Goal: Task Accomplishment & Management: Manage account settings

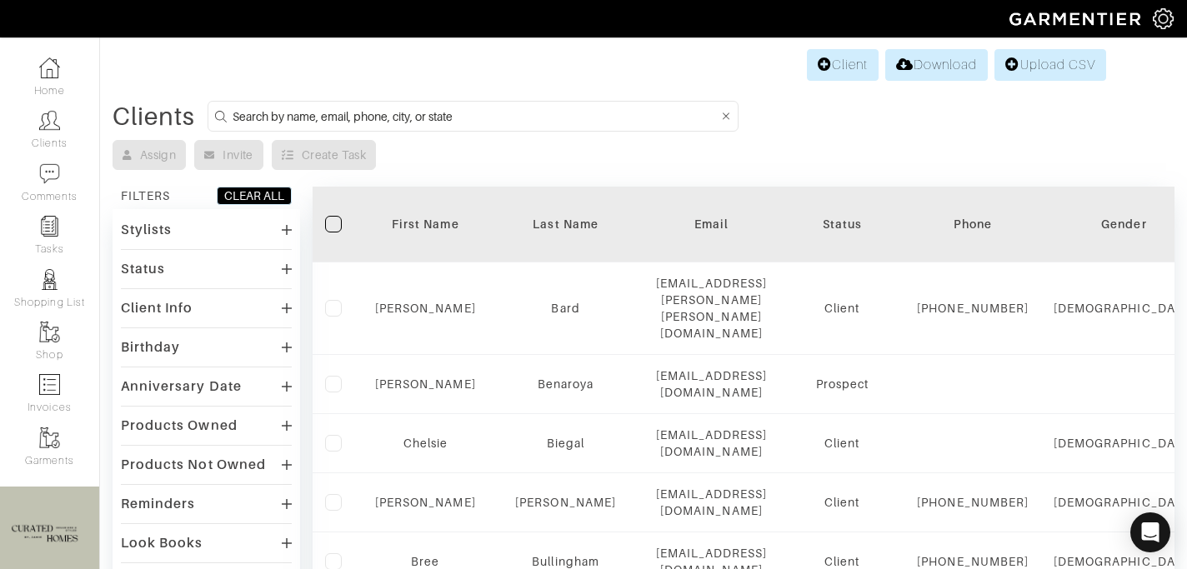
click at [316, 116] on input at bounding box center [476, 116] width 486 height 21
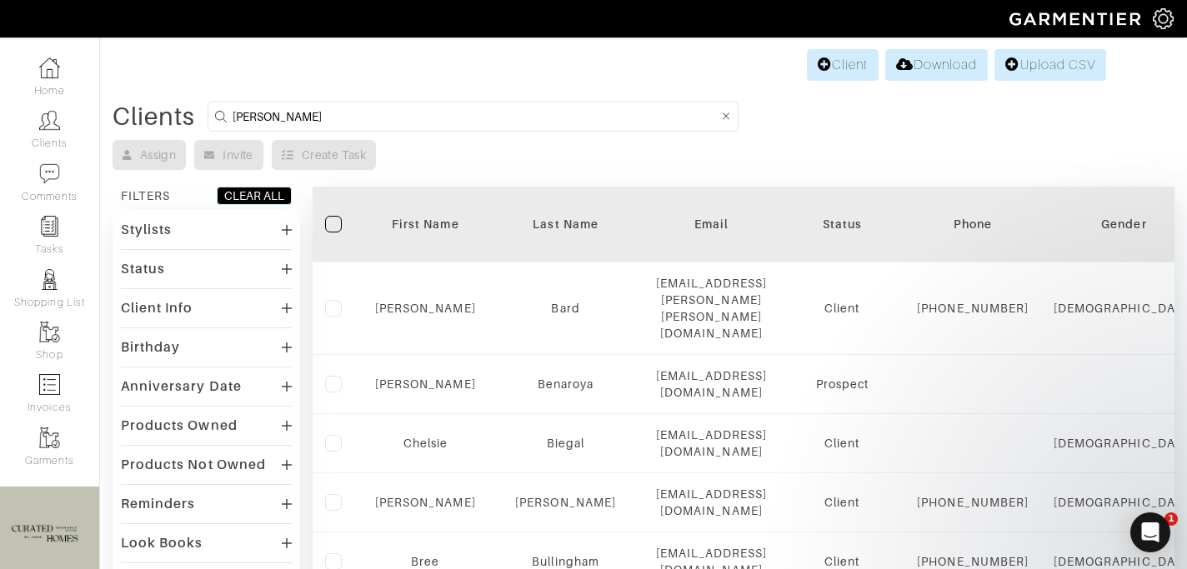
type input "[PERSON_NAME]"
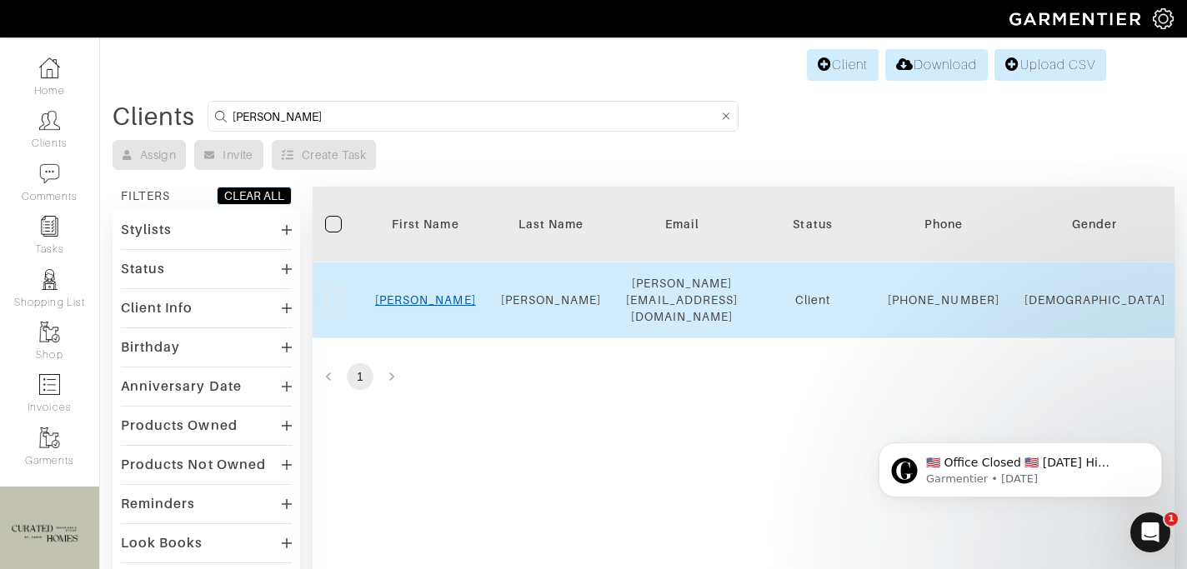
click at [426, 301] on link "[PERSON_NAME]" at bounding box center [425, 300] width 101 height 13
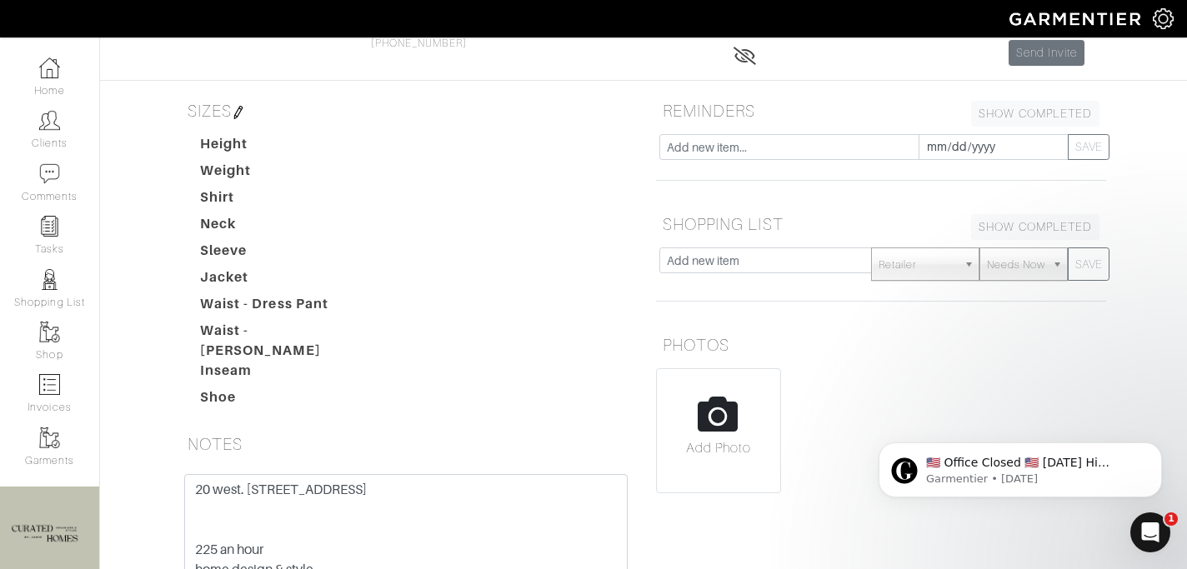
scroll to position [390, 0]
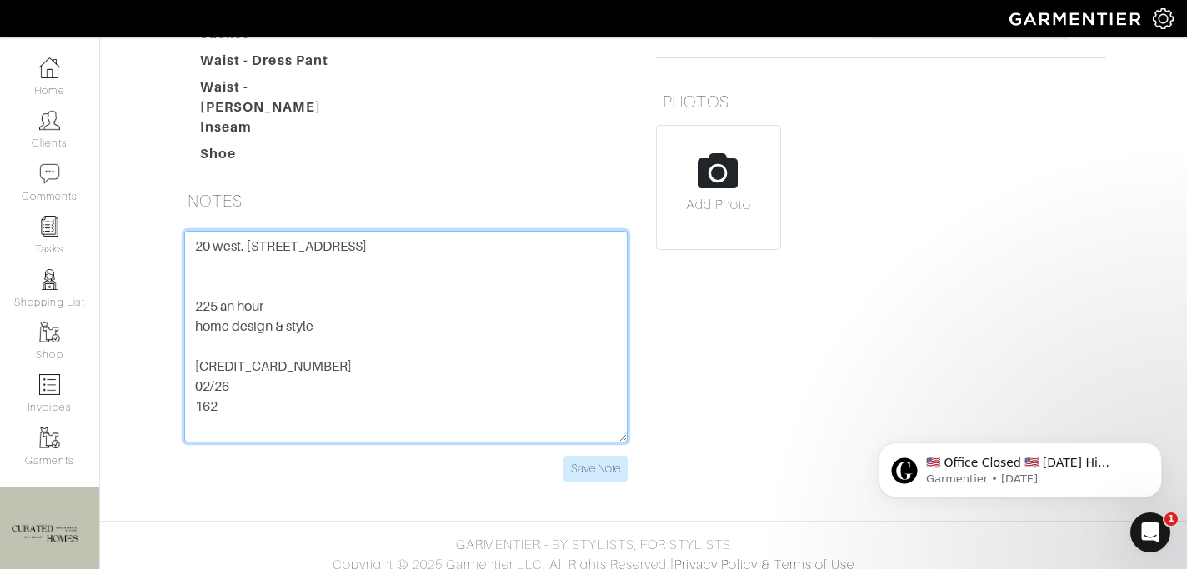
click at [264, 358] on textarea "20 west. 64th street 9O 225 an hour home design & style 5424 1812 3042 3563 02/…" at bounding box center [406, 337] width 444 height 212
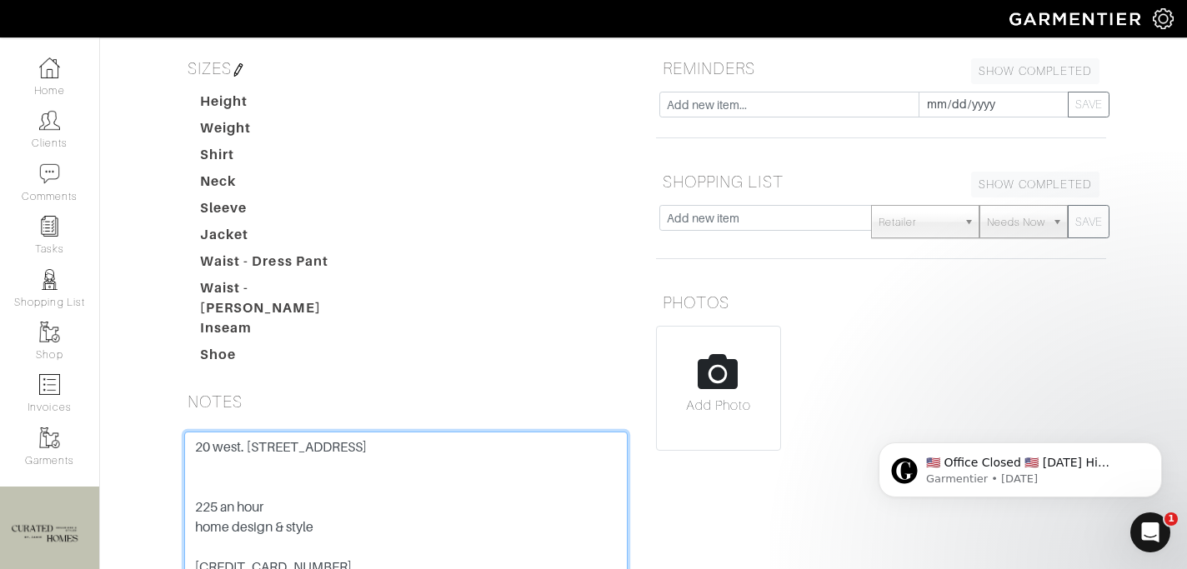
scroll to position [169, 0]
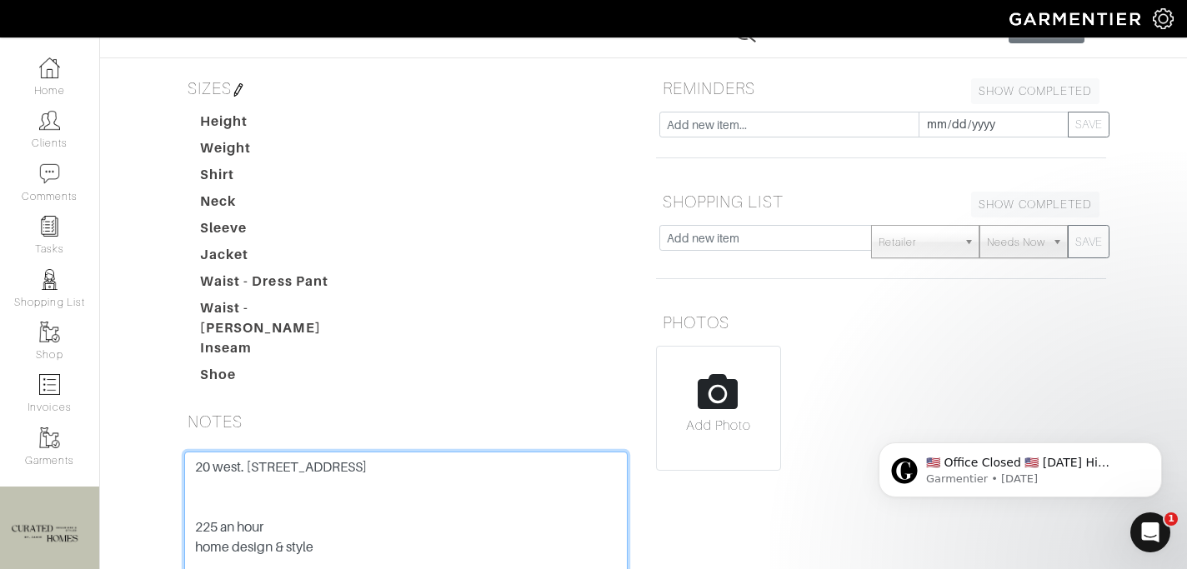
click at [267, 458] on textarea "20 west. 64th street 9O 225 an hour home design & style 5424 1812 3042 3563 02/…" at bounding box center [406, 558] width 444 height 212
click at [267, 457] on textarea "20 west. 64th street 9O 225 an hour home design & style 5424 1812 3042 3563 02/…" at bounding box center [406, 558] width 444 height 212
click at [439, 461] on textarea "20 west. 64th street 9O 225 an hour home design & style 5424 1812 3042 3563 02/…" at bounding box center [406, 558] width 444 height 212
type textarea "20 west. 64th street 9O 10023 225 an hour home design & style 5424 1812 3042 35…"
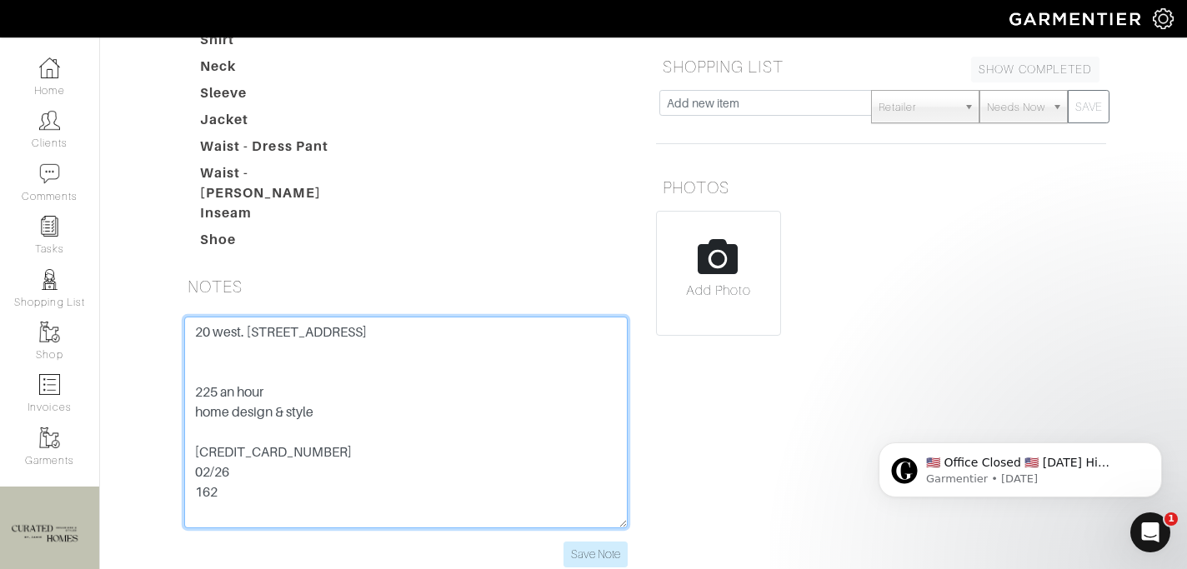
scroll to position [318, 0]
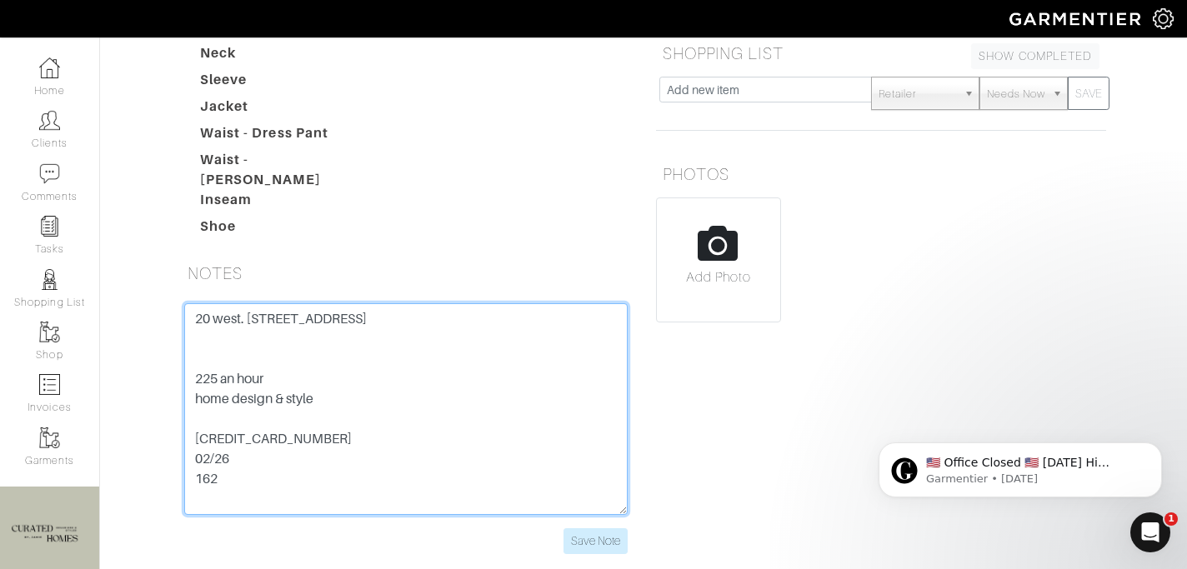
click at [255, 445] on textarea "20 west. 64th street 9O 225 an hour home design & style 5424 1812 3042 3563 02/…" at bounding box center [406, 410] width 444 height 212
click at [256, 445] on textarea "20 west. 64th street 9O 225 an hour home design & style 5424 1812 3042 3563 02/…" at bounding box center [406, 410] width 444 height 212
click at [518, 404] on textarea "20 west. 64th street 9O 225 an hour home design & style 5424 1812 3042 3563 02/…" at bounding box center [406, 410] width 444 height 212
